Goal: Task Accomplishment & Management: Manage account settings

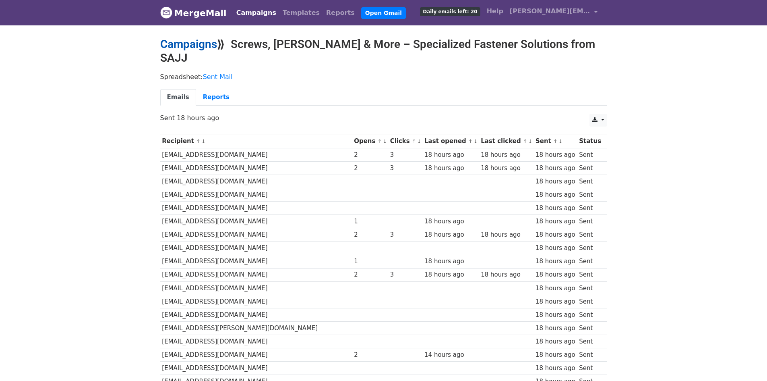
click at [187, 47] on link "Campaigns" at bounding box center [188, 43] width 57 height 13
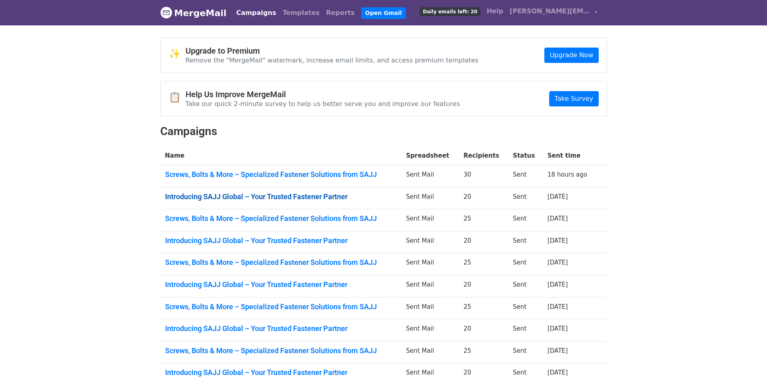
click at [303, 199] on link "Introducing SAJJ Global – Your Trusted Fastener Partner" at bounding box center [281, 196] width 232 height 9
click at [240, 169] on td "Screws, Bolts & More – Specialized Fastener Solutions from SAJJ" at bounding box center [280, 176] width 241 height 22
click at [234, 174] on link "Screws, Bolts & More – Specialized Fastener Solutions from SAJJ" at bounding box center [281, 174] width 232 height 9
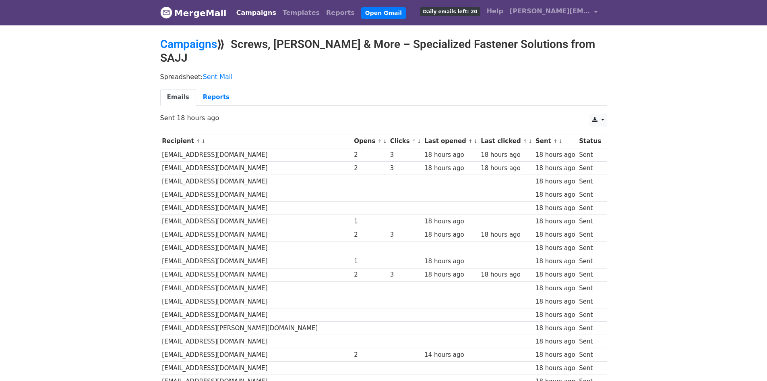
click at [200, 50] on h2 "Campaigns ⟫ Screws, [PERSON_NAME] & More – Specialized Fastener Solutions from …" at bounding box center [383, 50] width 447 height 27
click at [204, 47] on link "Campaigns" at bounding box center [188, 43] width 57 height 13
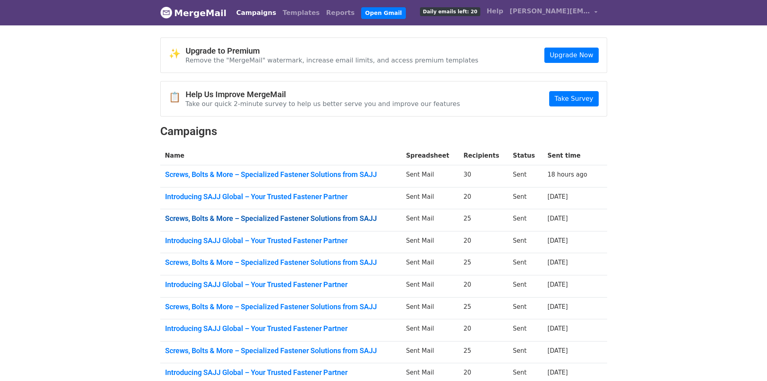
click at [353, 222] on link "Screws, Bolts & More – Specialized Fastener Solutions from SAJJ" at bounding box center [281, 218] width 232 height 9
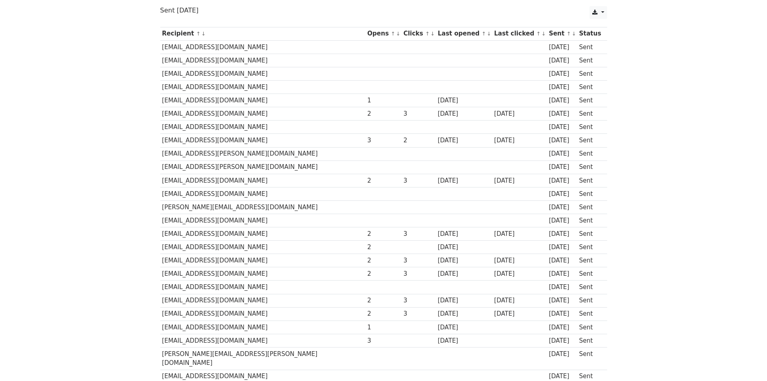
scroll to position [121, 0]
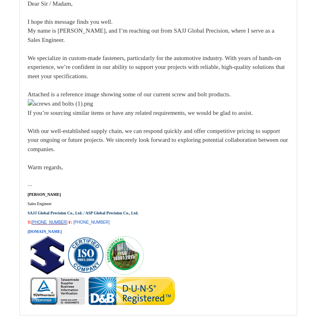
scroll to position [644, 0]
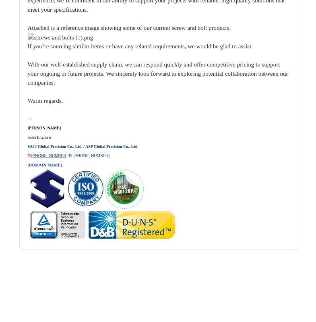
scroll to position [17565, 0]
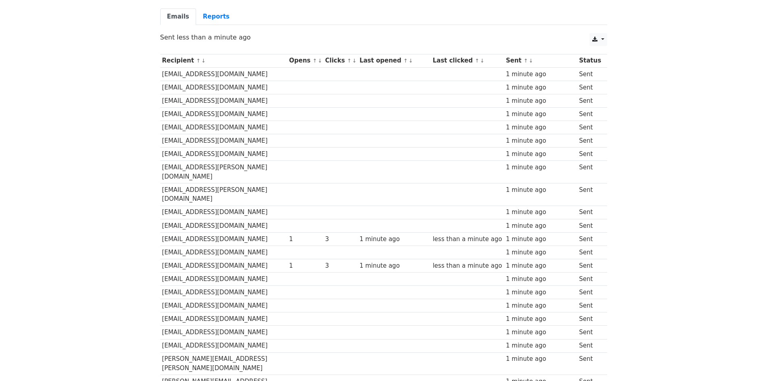
click at [630, 126] on body "MergeMail Campaigns Templates Reports Open Gmail Daily emails left: 20 Help [PE…" at bounding box center [383, 230] width 767 height 623
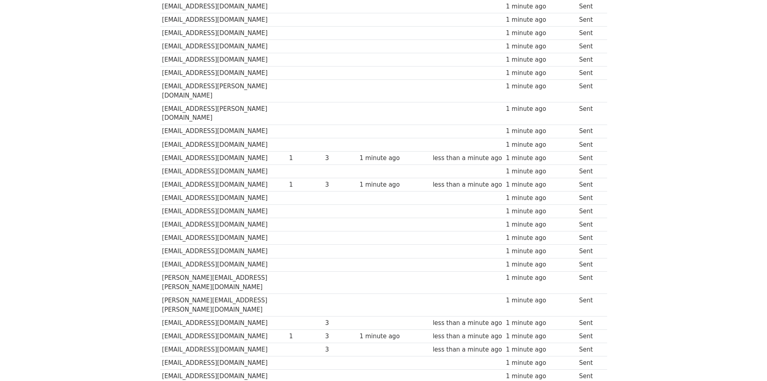
scroll to position [225, 0]
